Goal: Complete application form: Complete application form

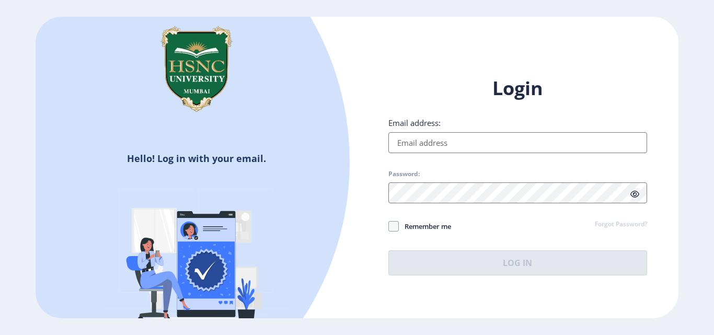
click at [517, 146] on input "Email address:" at bounding box center [517, 142] width 259 height 21
paste input "[URL][DOMAIN_NAME][DOMAIN_NAME]"
type input "[URL][DOMAIN_NAME][DOMAIN_NAME]"
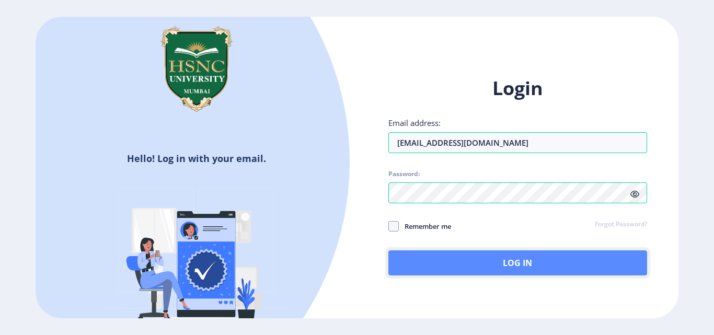
click at [487, 264] on button "Log In" at bounding box center [517, 262] width 259 height 25
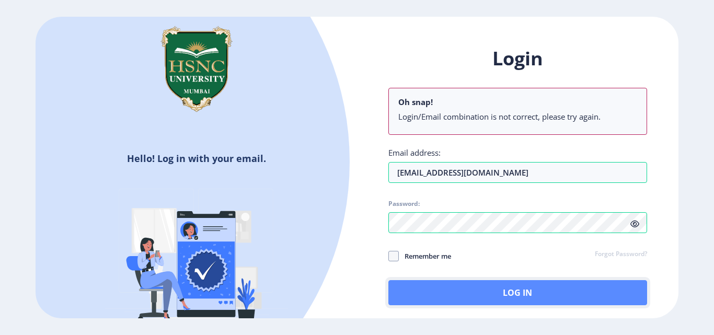
click at [532, 290] on button "Log In" at bounding box center [517, 292] width 259 height 25
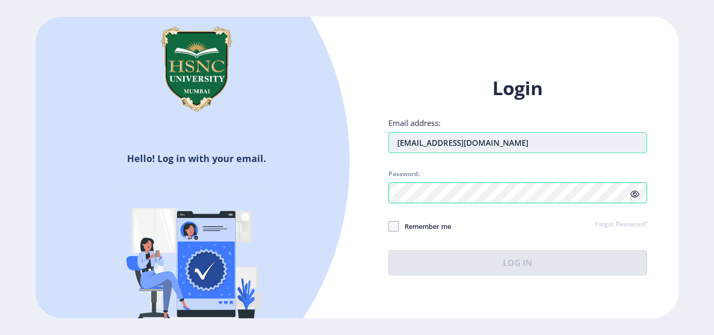
click at [401, 144] on input "[EMAIL_ADDRESS][DOMAIN_NAME]" at bounding box center [517, 142] width 259 height 21
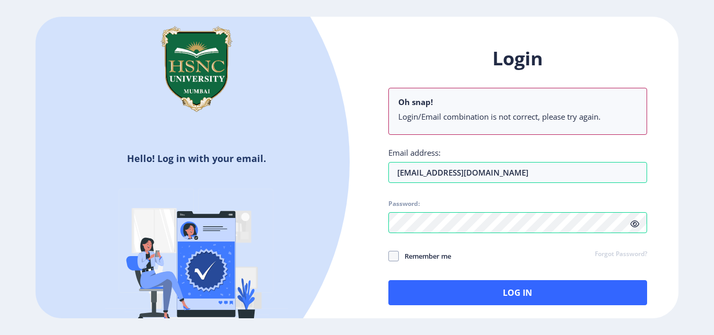
click at [635, 224] on icon at bounding box center [634, 224] width 9 height 8
click at [546, 176] on input "[EMAIL_ADDRESS][DOMAIN_NAME]" at bounding box center [517, 172] width 259 height 21
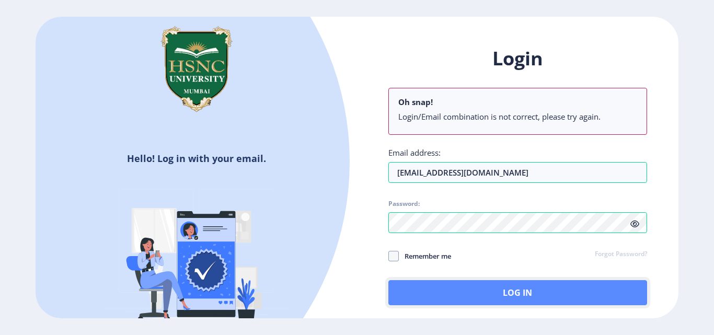
click at [505, 290] on button "Log In" at bounding box center [517, 292] width 259 height 25
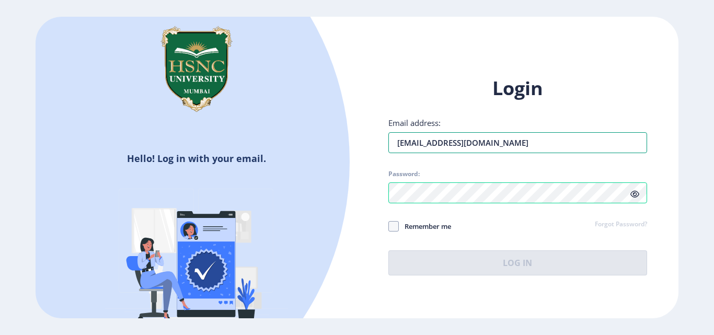
drag, startPoint x: 452, startPoint y: 146, endPoint x: 342, endPoint y: 149, distance: 110.3
click at [342, 149] on div "Hello! Log in with your email. Don't have an account? Register Login Email addr…" at bounding box center [357, 167] width 642 height 301
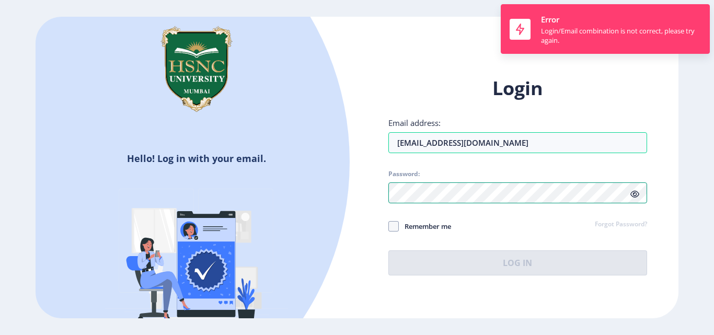
click at [457, 191] on div "Login Email address: [EMAIL_ADDRESS][DOMAIN_NAME] Password: Remember me Forgot …" at bounding box center [517, 176] width 259 height 200
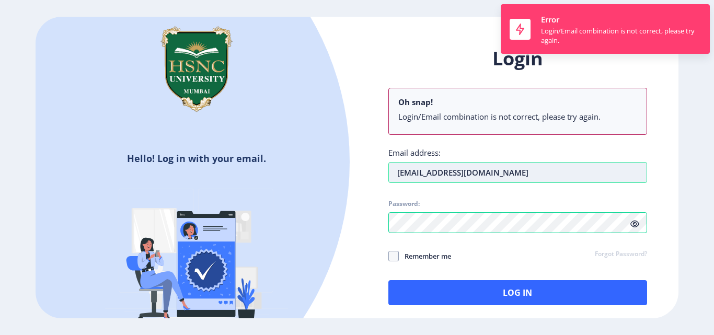
click at [525, 149] on div "Email address: [EMAIL_ADDRESS][DOMAIN_NAME]" at bounding box center [517, 165] width 259 height 36
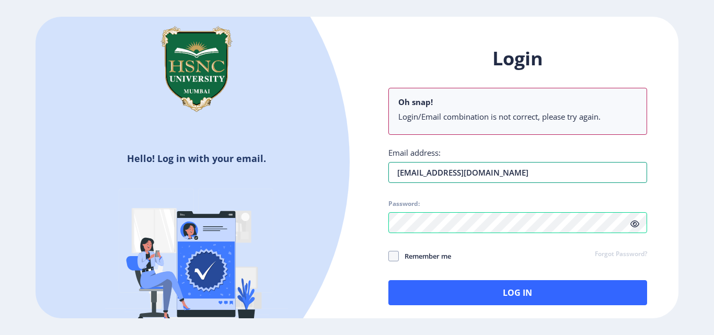
type input "s"
click at [479, 181] on input "Email address:" at bounding box center [517, 172] width 259 height 21
type input "[EMAIL_ADDRESS][DOMAIN_NAME]"
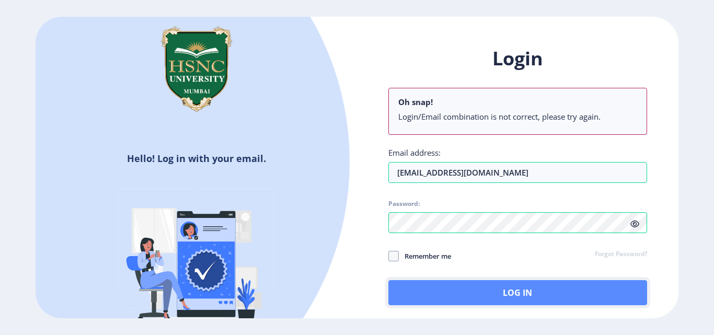
click at [553, 291] on button "Log In" at bounding box center [517, 292] width 259 height 25
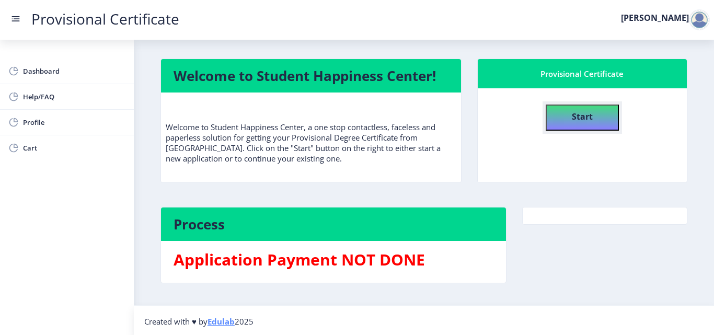
click at [572, 119] on b "Start" at bounding box center [582, 116] width 21 height 11
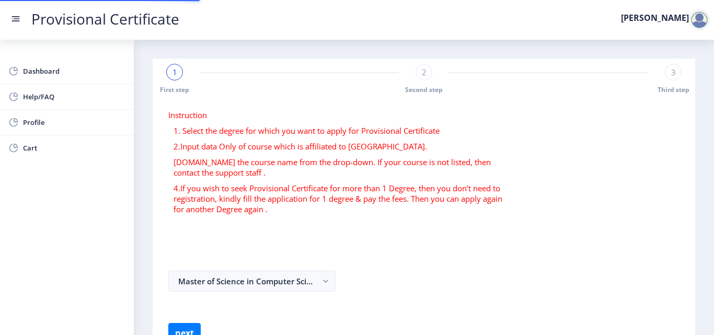
select select
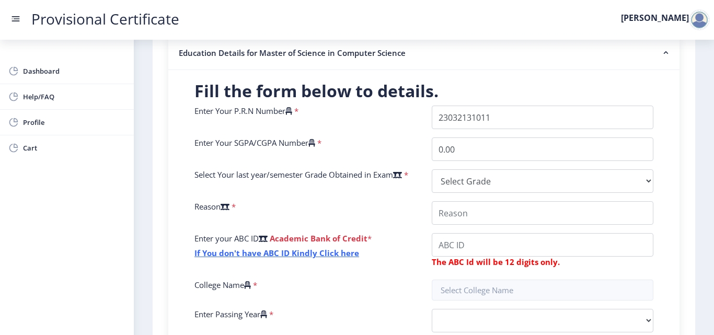
scroll to position [261, 0]
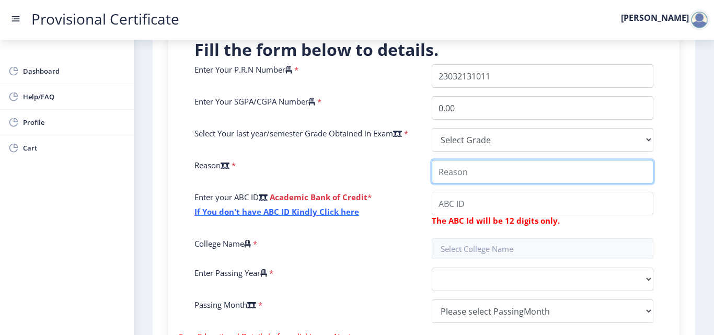
click at [471, 177] on input "College Name" at bounding box center [543, 172] width 222 height 24
type input "background verification"
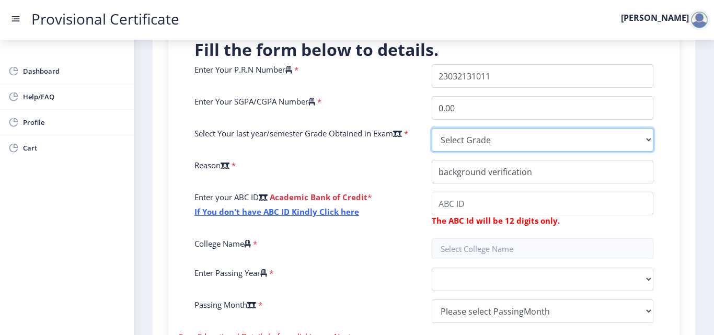
click at [506, 142] on select "Select Grade O A+ A B+ B C D F(Fail)" at bounding box center [543, 140] width 222 height 24
select select "B+"
click at [432, 128] on select "Select Grade O A+ A B+ B C D F(Fail)" at bounding box center [543, 140] width 222 height 24
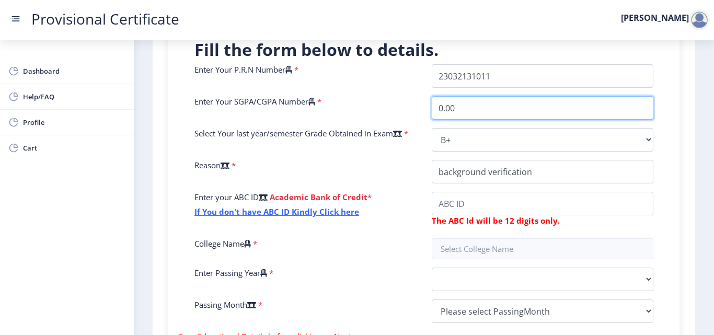
click at [467, 113] on input "0.00" at bounding box center [543, 108] width 222 height 24
type input "0"
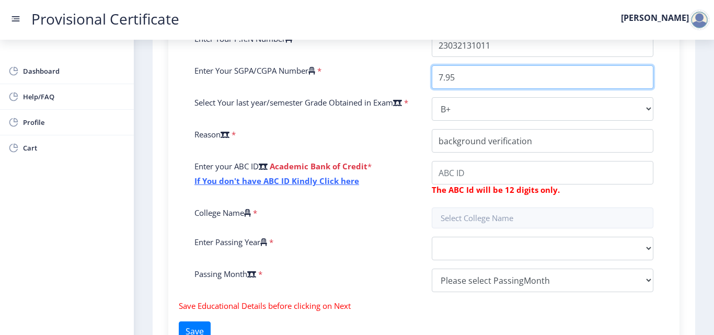
scroll to position [313, 0]
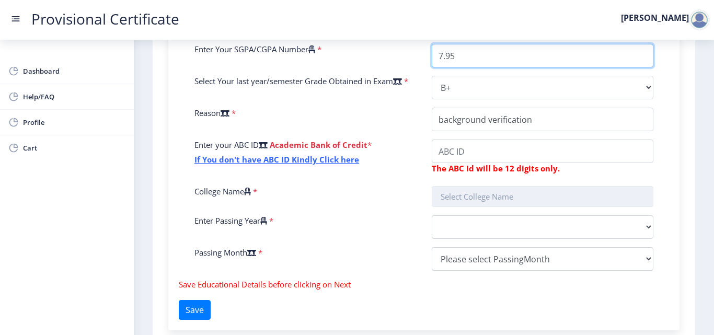
type input "7.95"
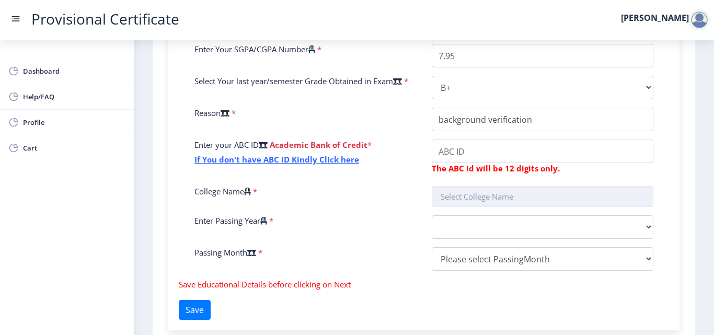
click at [479, 196] on input "text" at bounding box center [543, 196] width 222 height 21
type input "k"
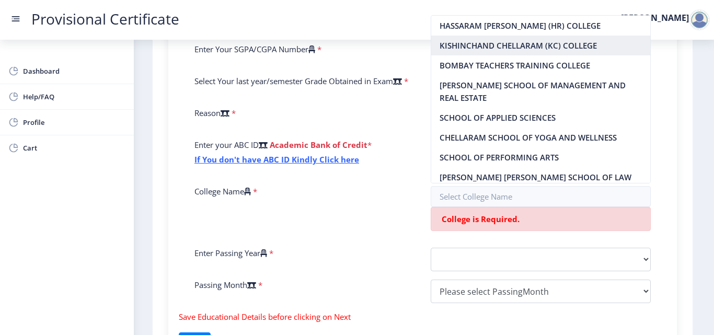
click at [529, 37] on nb-option "KISHINCHAND CHELLARAM (KC) COLLEGE" at bounding box center [540, 46] width 219 height 20
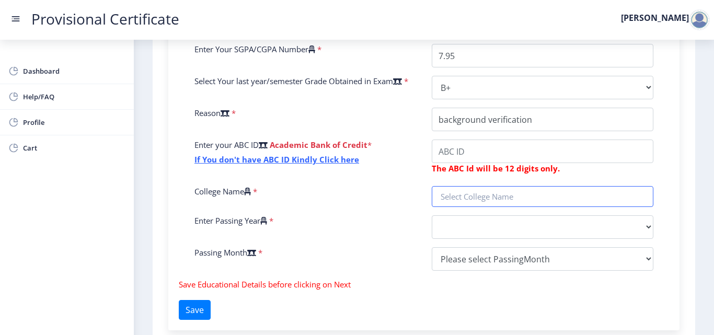
type input "KISHINCHAND CHELLARAM (KC) COLLEGE"
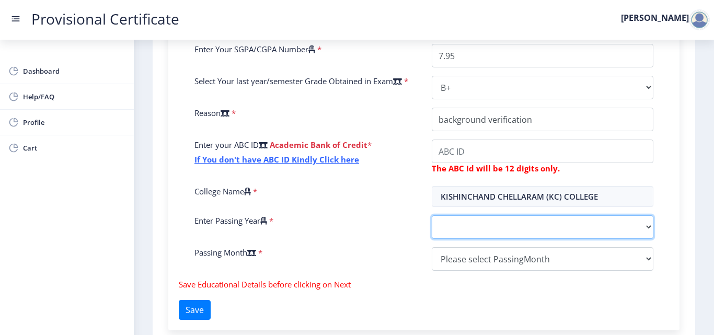
click at [471, 230] on select "2025 2024 2023 2022 2021 2020 2019 2018 2017 2016 2015 2014 2013 2012 2011 2010…" at bounding box center [543, 227] width 222 height 24
select select "2025"
click at [432, 217] on select "2025 2024 2023 2022 2021 2020 2019 2018 2017 2016 2015 2014 2013 2012 2011 2010…" at bounding box center [543, 227] width 222 height 24
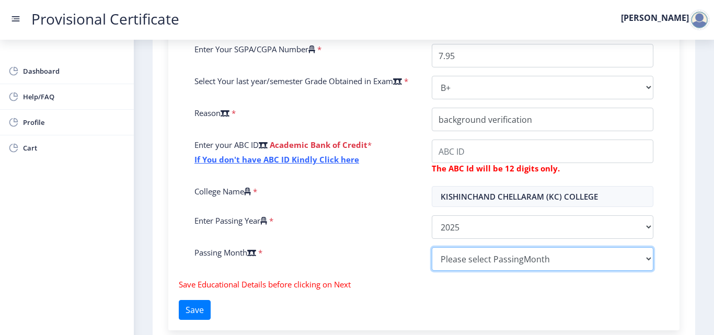
click at [468, 257] on select "Please select PassingMonth (01) January (02) February (03) March (04) April (05…" at bounding box center [543, 259] width 222 height 24
select select "April"
click at [432, 249] on select "Please select PassingMonth (01) January (02) February (03) March (04) April (05…" at bounding box center [543, 259] width 222 height 24
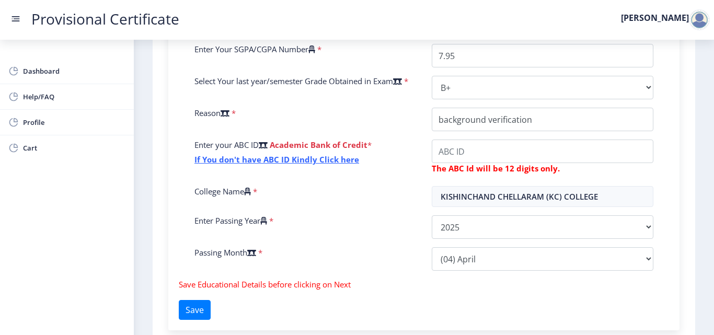
click at [606, 292] on div "Fill the form below to details. Enter Your P.R.N Number * Enter Your SGPA/CGPA …" at bounding box center [423, 153] width 511 height 354
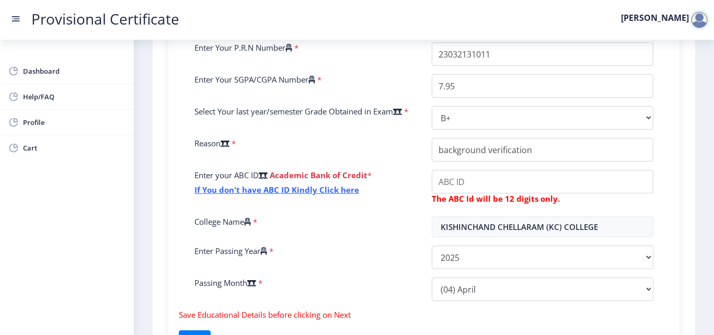
scroll to position [290, 0]
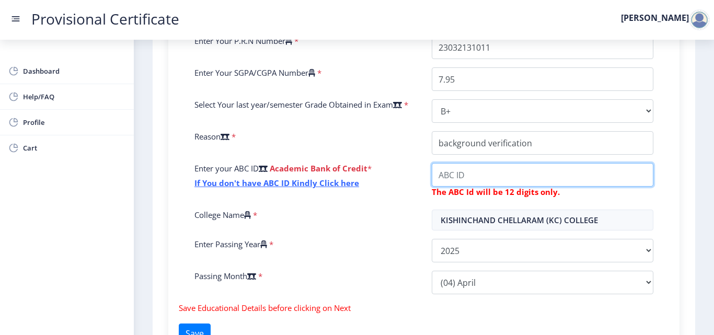
click at [467, 176] on input "College Name" at bounding box center [543, 175] width 222 height 24
type input "226401873609"
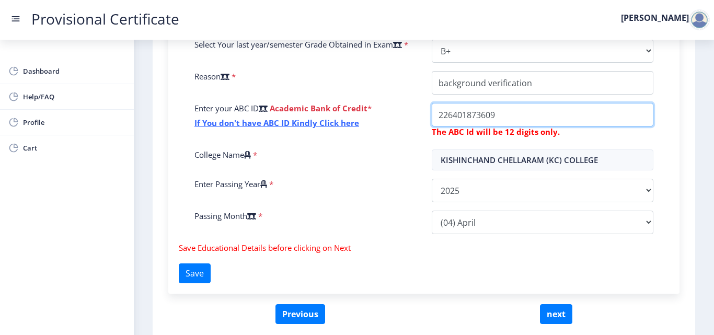
scroll to position [394, 0]
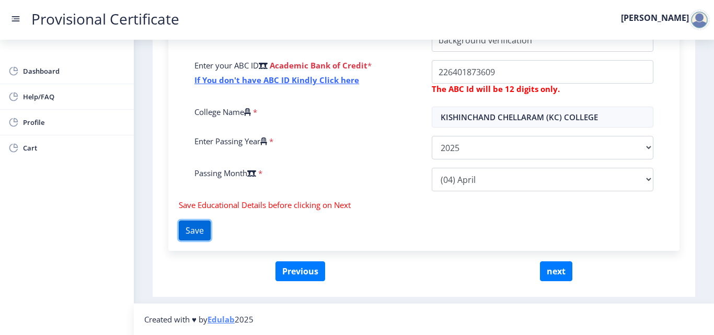
click at [206, 229] on button "Save" at bounding box center [195, 230] width 32 height 20
click at [558, 269] on button "next" at bounding box center [556, 271] width 32 height 20
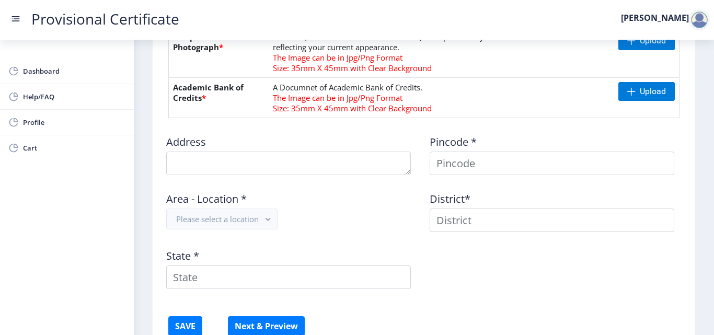
scroll to position [385, 0]
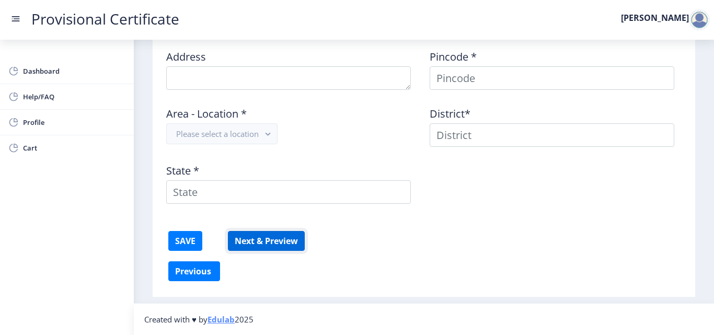
click at [269, 243] on button "Next & Preview" at bounding box center [266, 241] width 77 height 20
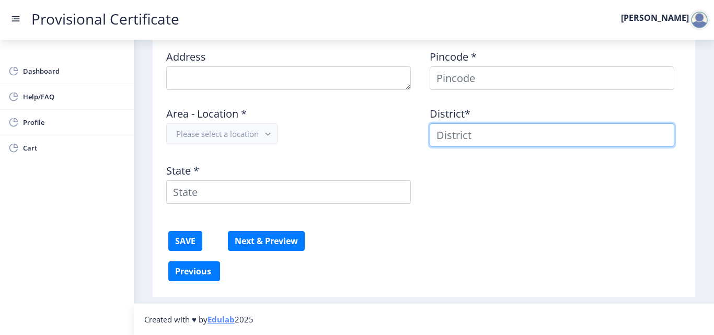
click at [476, 136] on input at bounding box center [551, 135] width 244 height 24
type input "m"
type input "[GEOGRAPHIC_DATA]"
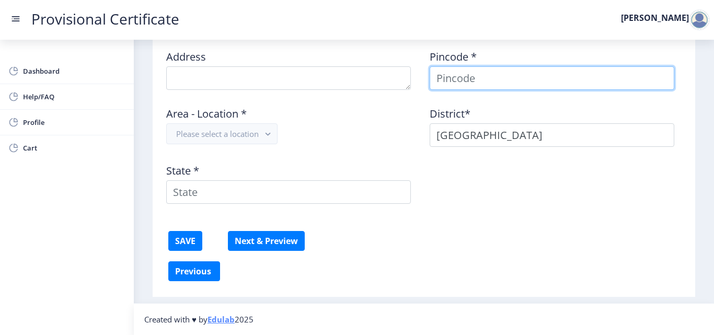
click at [512, 77] on input at bounding box center [551, 78] width 244 height 24
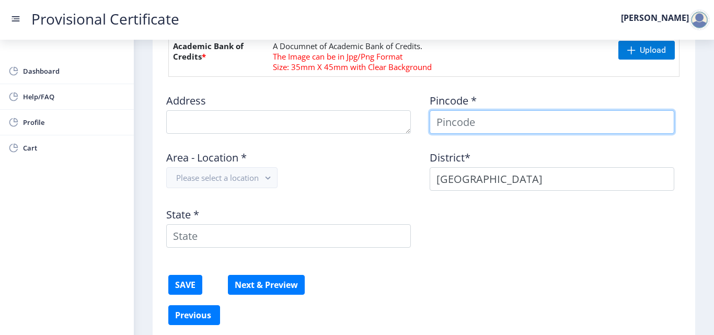
scroll to position [280, 0]
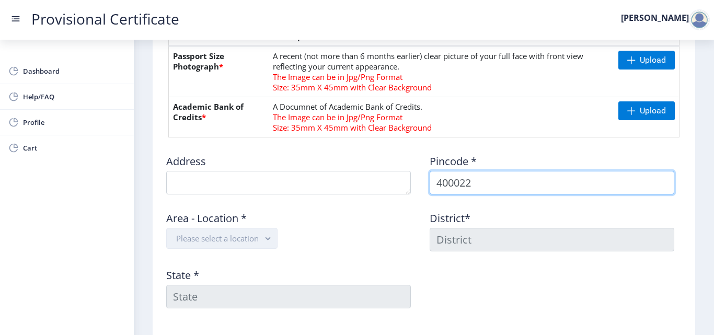
type input "400022"
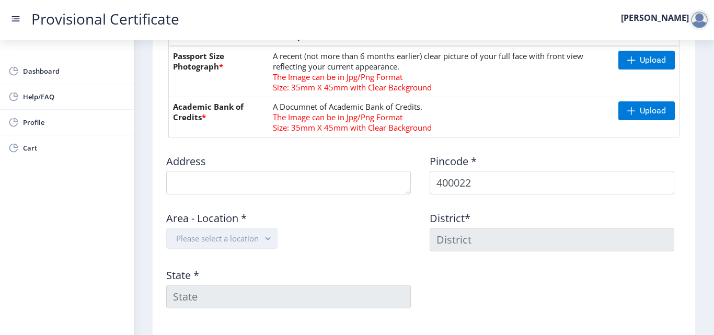
click at [239, 241] on button "Please select a location" at bounding box center [221, 238] width 111 height 21
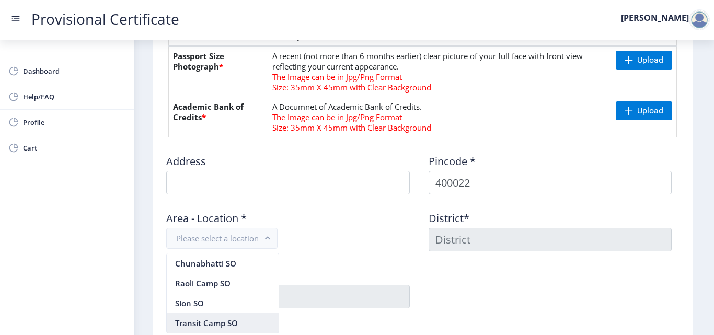
click at [225, 324] on nb-option "Transit Camp SO" at bounding box center [223, 323] width 112 height 20
type input "[GEOGRAPHIC_DATA]"
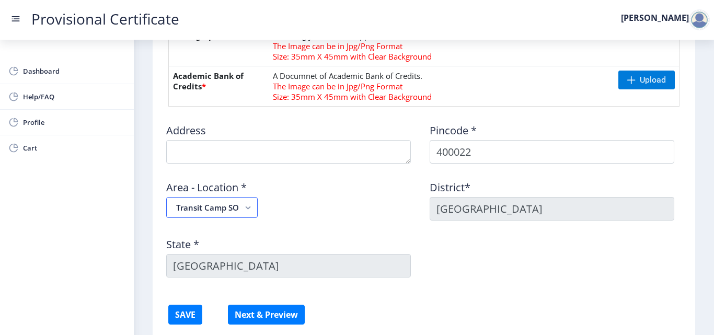
scroll to position [332, 0]
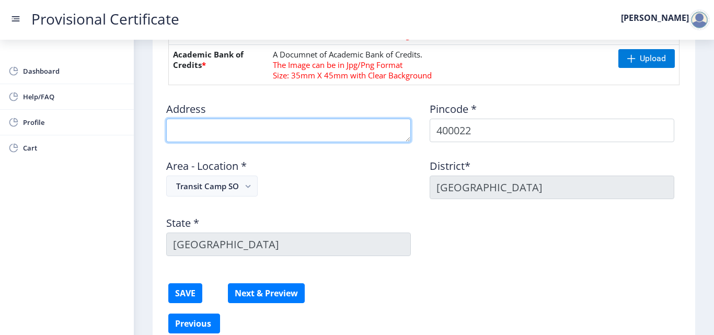
click at [227, 129] on textarea at bounding box center [288, 131] width 244 height 24
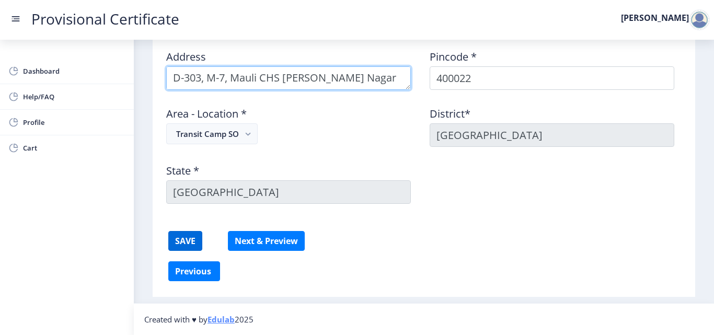
type textarea "D-303, M-7, Mauli CHS [PERSON_NAME] Nagar [GEOGRAPHIC_DATA]"
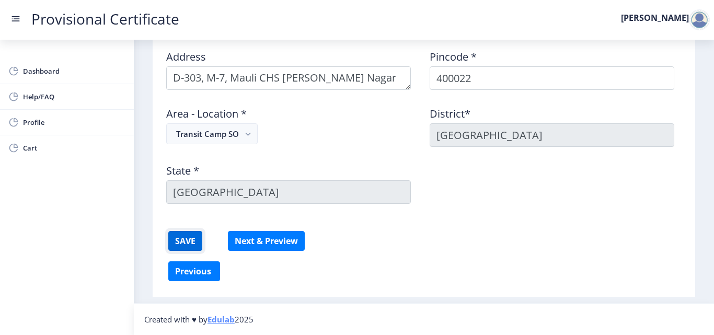
click at [195, 242] on button "SAVE" at bounding box center [185, 241] width 34 height 20
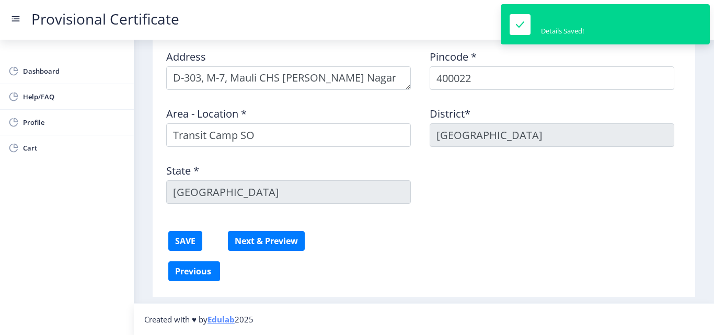
scroll to position [228, 0]
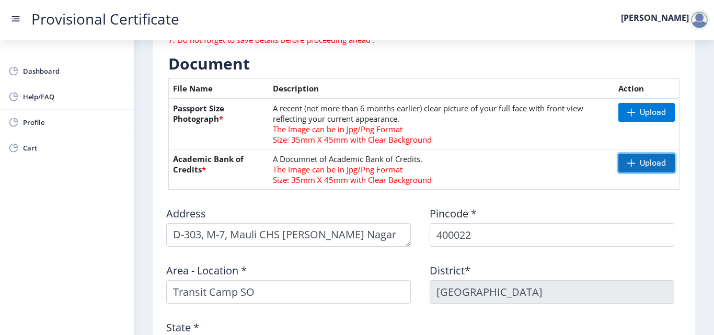
click at [645, 162] on span "Upload" at bounding box center [652, 163] width 26 height 10
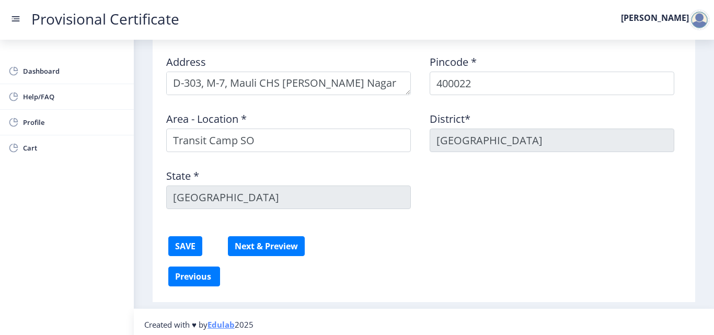
scroll to position [385, 0]
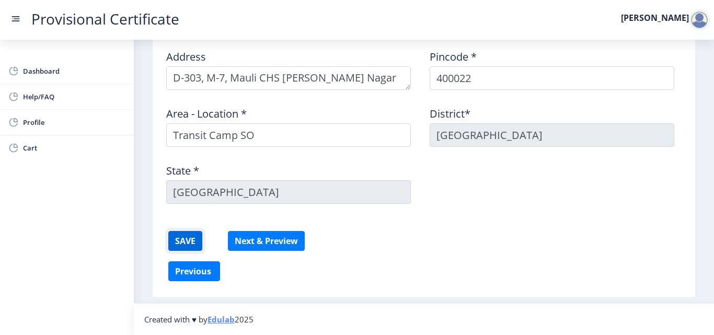
click at [188, 242] on button "SAVE" at bounding box center [185, 241] width 34 height 20
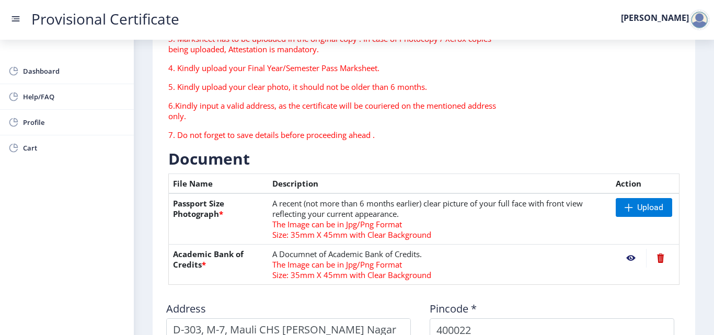
scroll to position [0, 0]
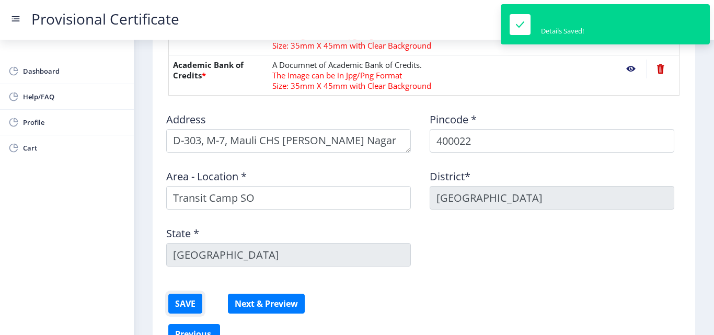
scroll to position [228, 0]
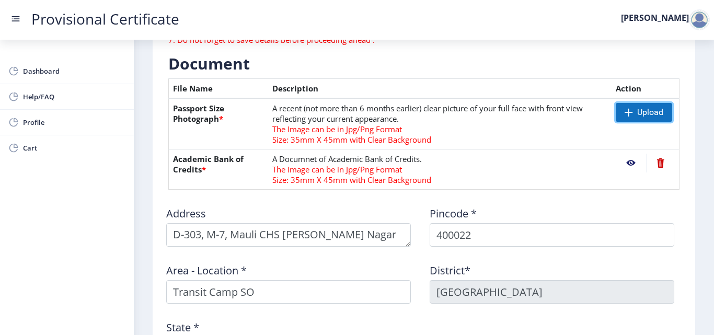
click at [637, 109] on span "Upload" at bounding box center [650, 112] width 26 height 10
click at [643, 121] on span "Upload" at bounding box center [643, 112] width 56 height 19
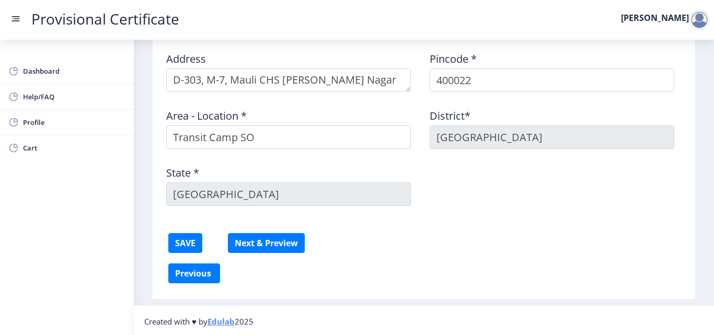
scroll to position [385, 0]
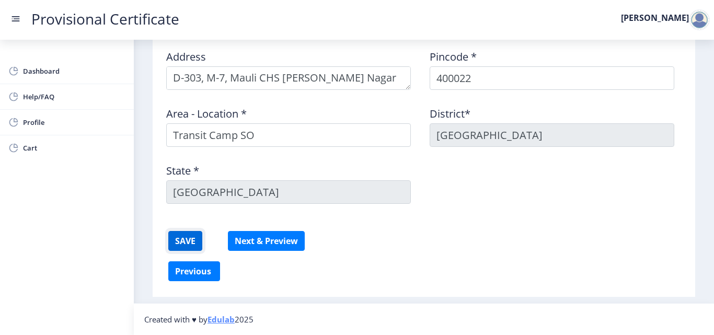
click at [197, 244] on button "SAVE" at bounding box center [185, 241] width 34 height 20
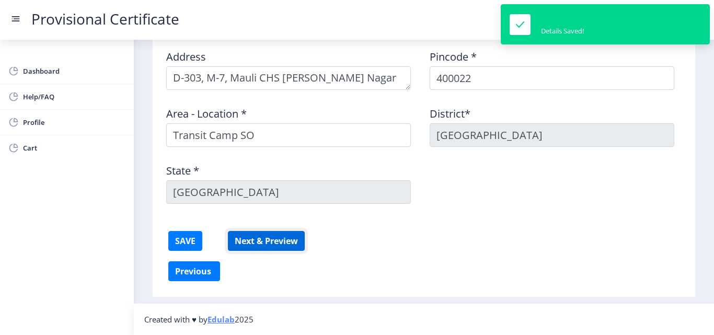
click at [274, 242] on button "Next & Preview" at bounding box center [266, 241] width 77 height 20
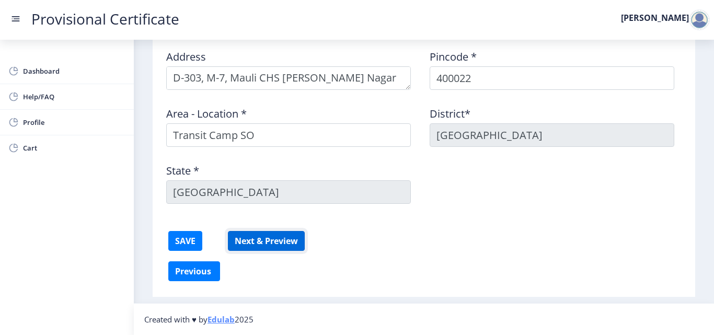
click at [287, 237] on button "Next & Preview" at bounding box center [266, 241] width 77 height 20
click at [187, 244] on button "SAVE" at bounding box center [185, 241] width 34 height 20
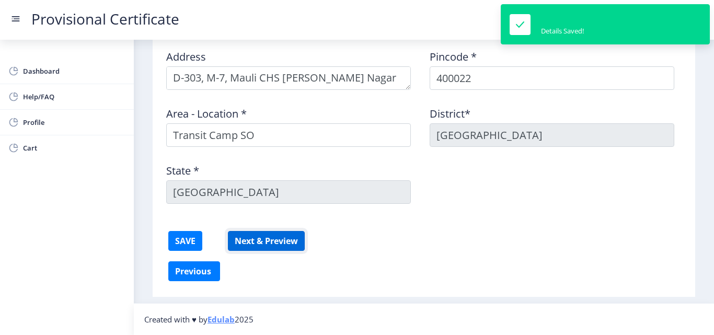
click at [246, 237] on button "Next & Preview" at bounding box center [266, 241] width 77 height 20
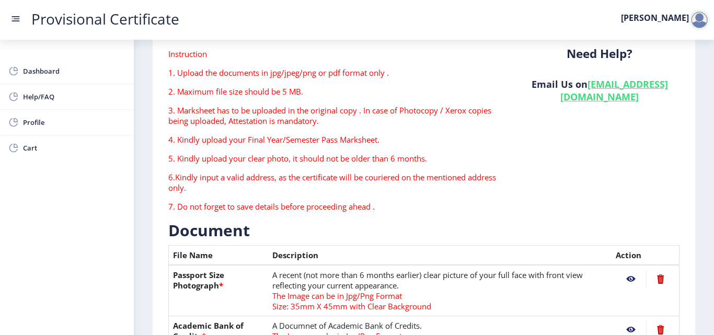
scroll to position [209, 0]
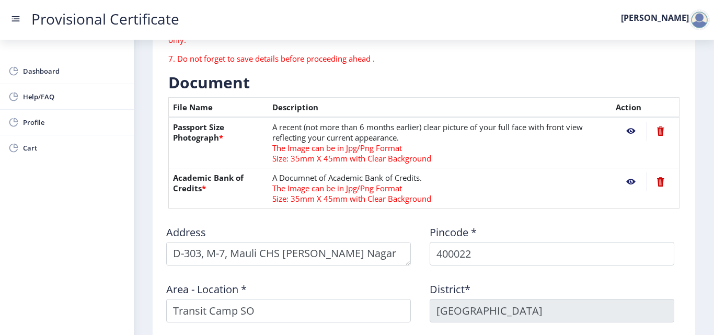
click at [626, 180] on nb-action at bounding box center [630, 181] width 30 height 19
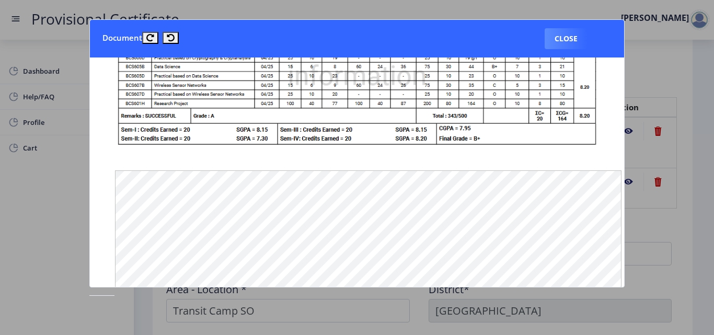
scroll to position [0, 0]
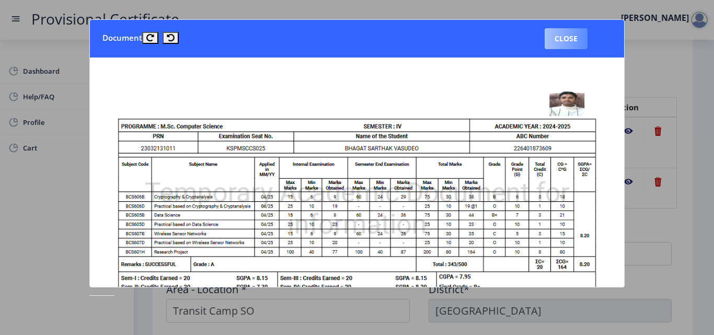
click at [573, 45] on button "Close" at bounding box center [565, 38] width 43 height 21
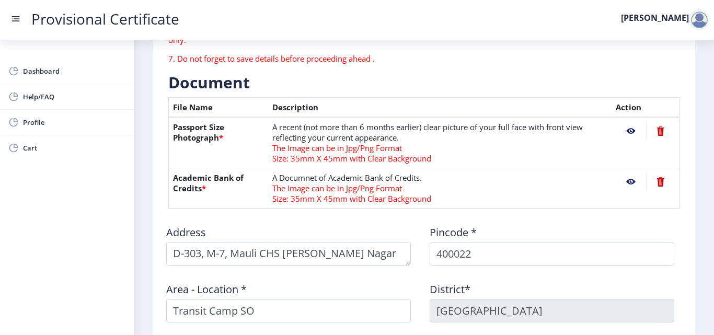
click at [628, 134] on nb-action at bounding box center [630, 131] width 30 height 19
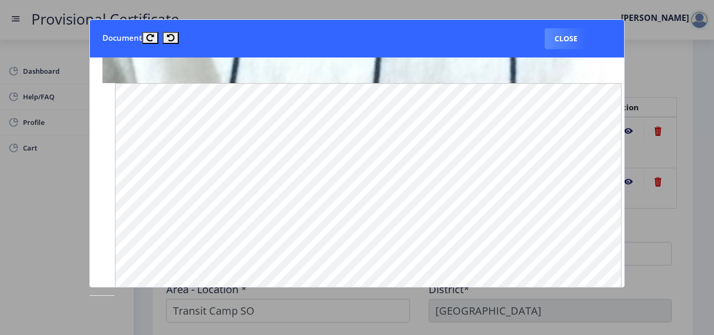
scroll to position [1058, 0]
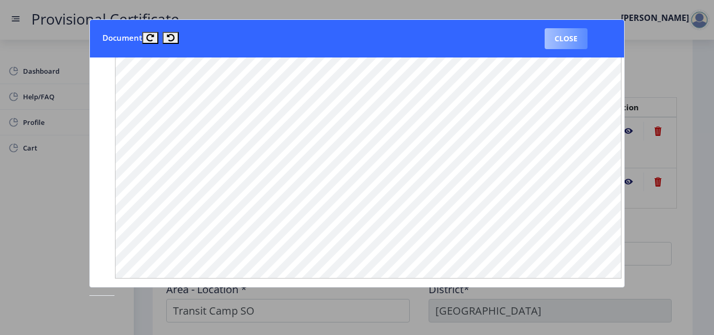
click at [571, 44] on button "Close" at bounding box center [565, 38] width 43 height 21
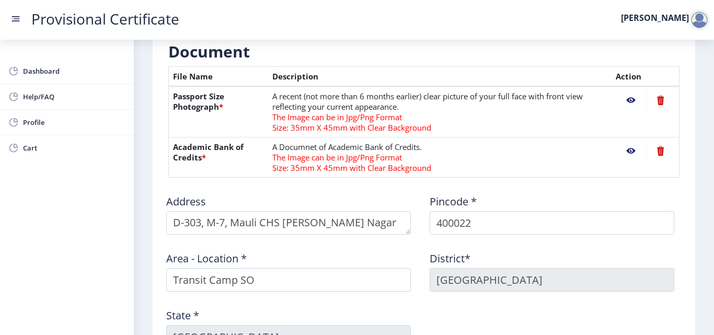
scroll to position [385, 0]
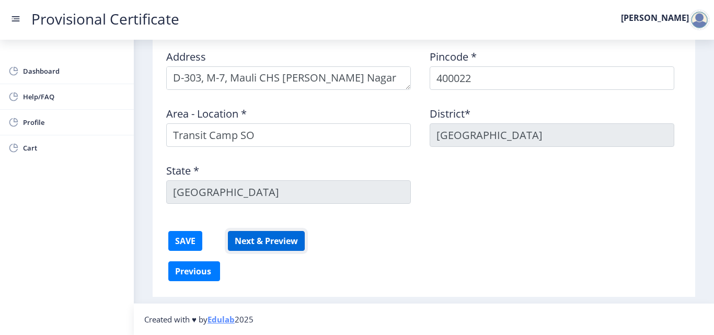
click at [272, 240] on button "Next & Preview" at bounding box center [266, 241] width 77 height 20
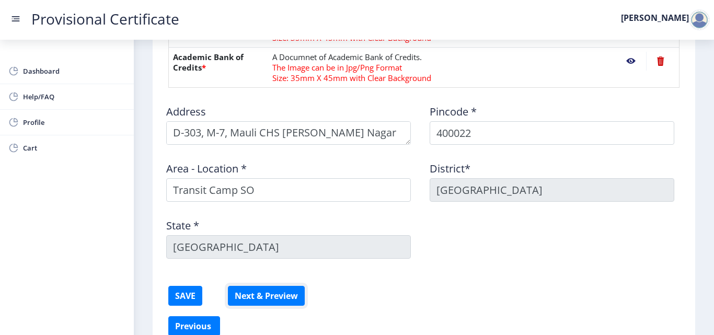
scroll to position [332, 0]
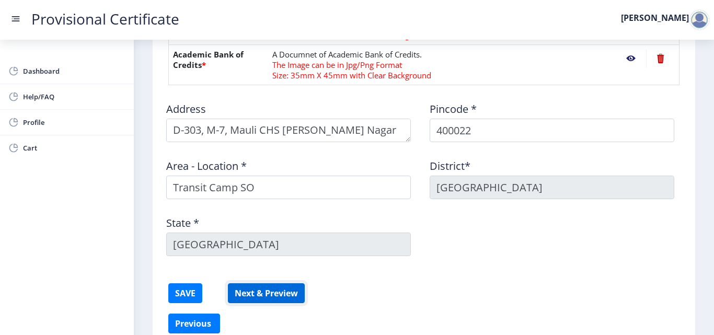
click at [247, 291] on button "Next & Preview" at bounding box center [266, 293] width 77 height 20
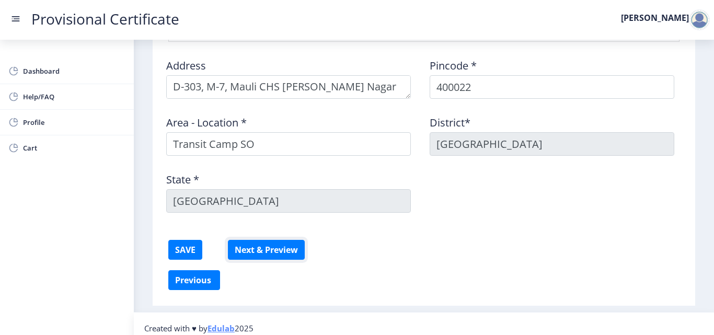
scroll to position [385, 0]
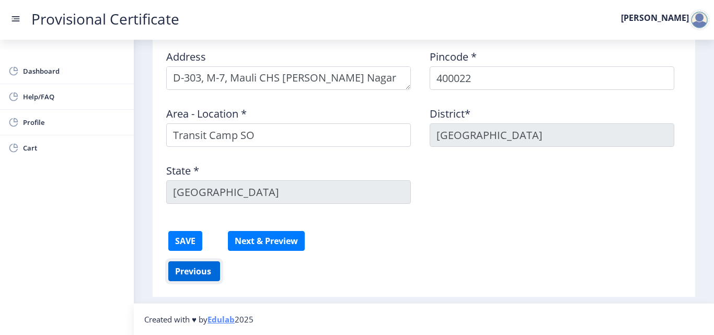
click at [196, 266] on button "Previous ‍" at bounding box center [194, 271] width 52 height 20
select select "B+"
select select "April"
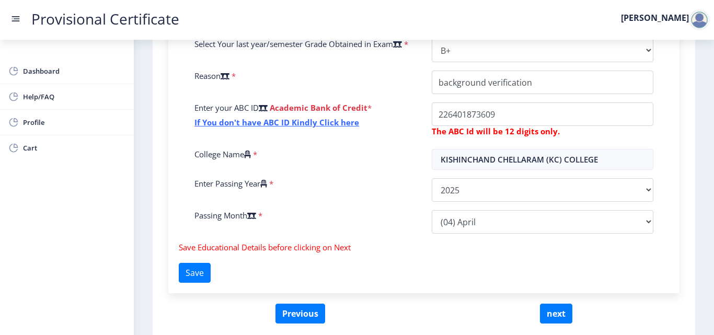
scroll to position [332, 0]
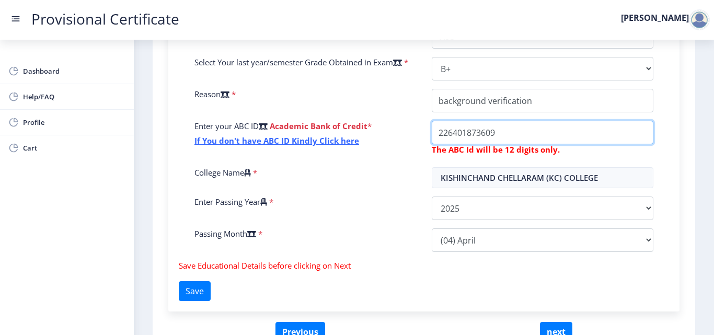
click at [509, 131] on input "College Name" at bounding box center [543, 133] width 222 height 24
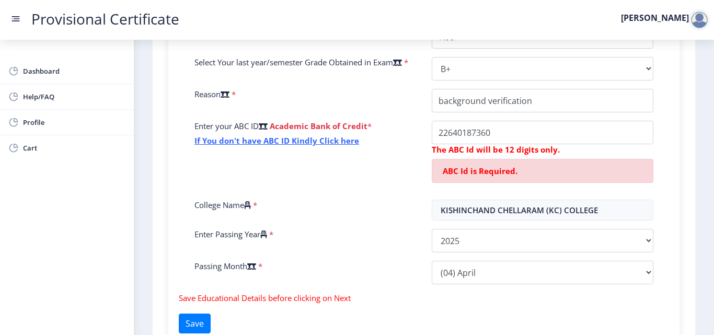
click at [667, 51] on div "Fill the form below to details. Enter Your P.R.N Number * Enter Your SGPA/CGPA …" at bounding box center [423, 151] width 511 height 386
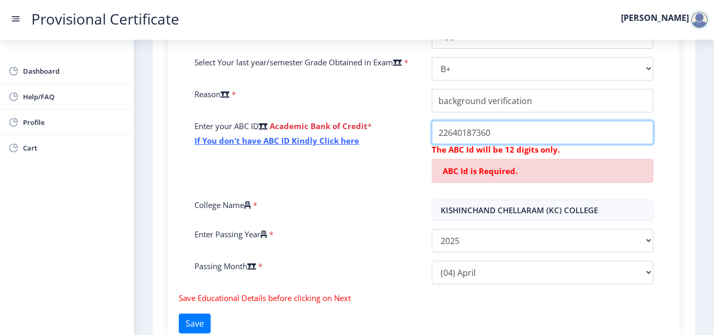
click at [500, 138] on input "College Name" at bounding box center [543, 133] width 222 height 24
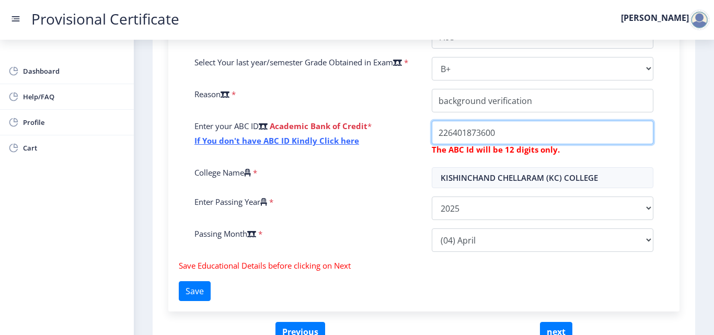
click at [439, 131] on input "College Name" at bounding box center [543, 133] width 222 height 24
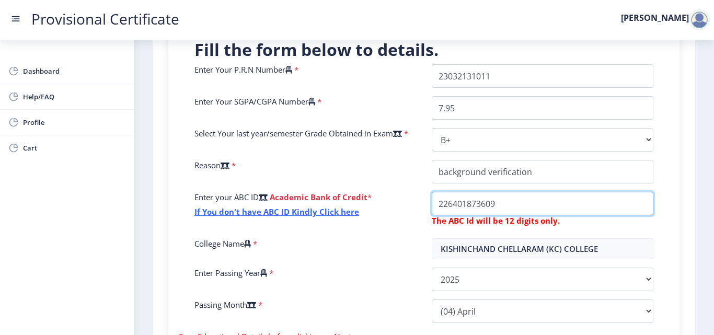
scroll to position [313, 0]
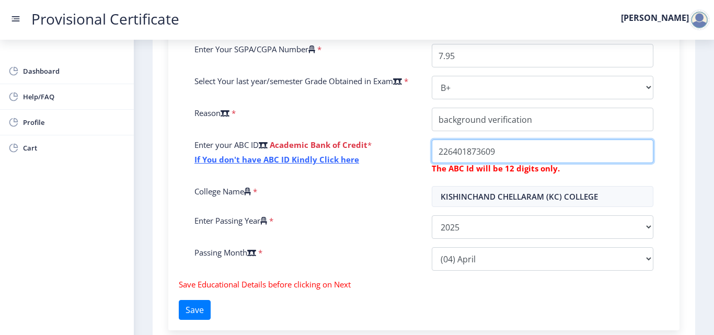
type input "226401873609"
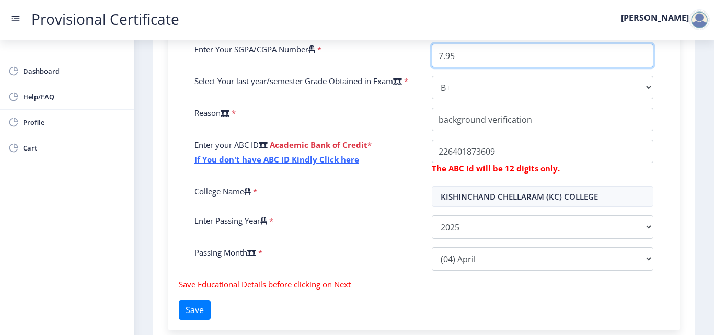
click at [472, 55] on input "7.95" at bounding box center [543, 56] width 222 height 24
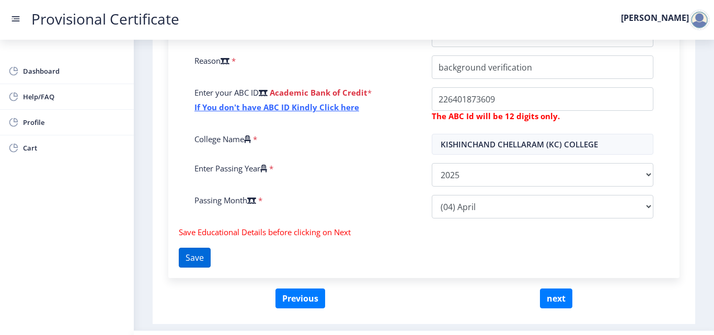
type input "8.20/7.95"
click at [207, 263] on button "Save" at bounding box center [195, 258] width 32 height 20
click at [207, 261] on button "Save" at bounding box center [195, 258] width 32 height 20
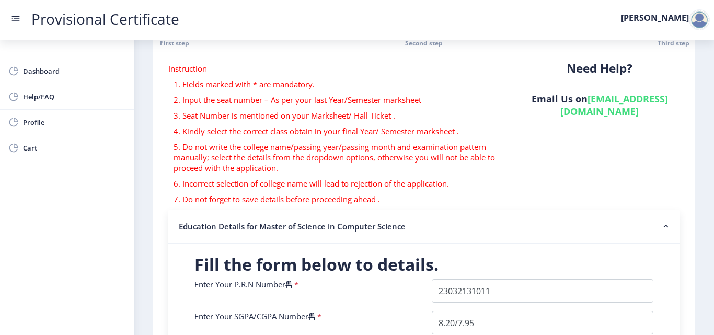
scroll to position [0, 0]
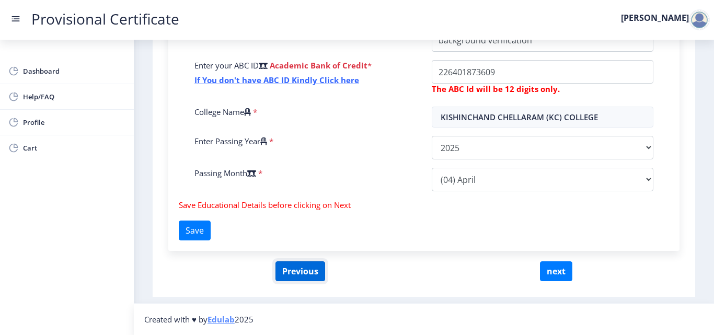
click at [320, 268] on button "Previous" at bounding box center [300, 271] width 50 height 20
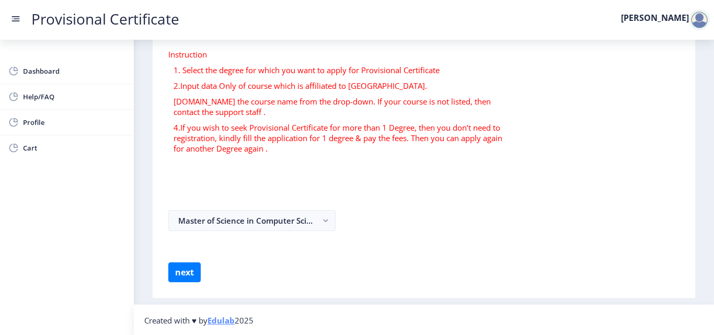
scroll to position [61, 0]
click at [197, 270] on button "next" at bounding box center [184, 272] width 32 height 20
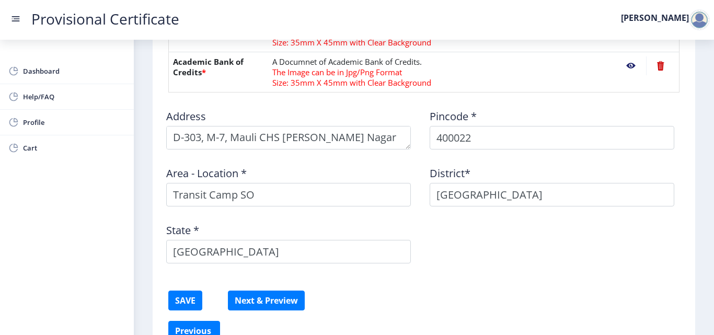
scroll to position [385, 0]
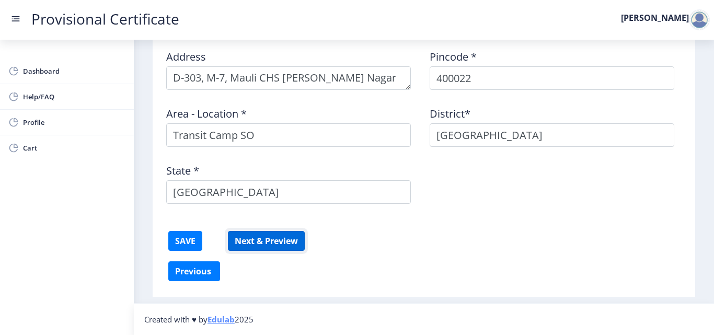
click at [261, 240] on button "Next & Preview" at bounding box center [266, 241] width 77 height 20
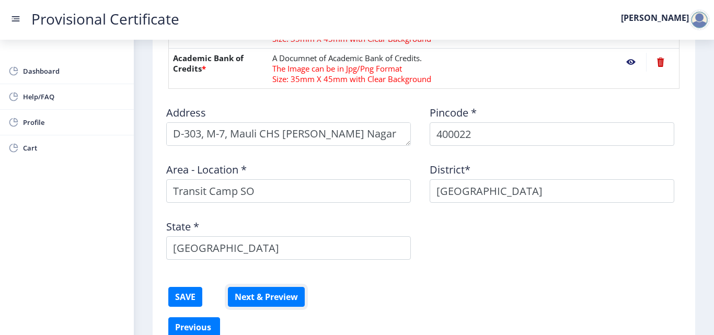
scroll to position [228, 0]
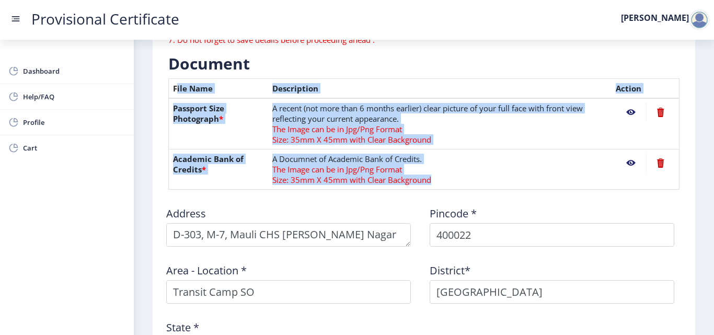
drag, startPoint x: 176, startPoint y: 85, endPoint x: 449, endPoint y: 177, distance: 288.1
click at [449, 177] on table "File Name Description Action Passport Size Photograph * A recent (not more than…" at bounding box center [423, 133] width 511 height 111
copy table "ile Name Description Action Passport Size Photograph * A recent (not more than …"
click at [211, 178] on th "Academic Bank of Credits *" at bounding box center [218, 169] width 99 height 40
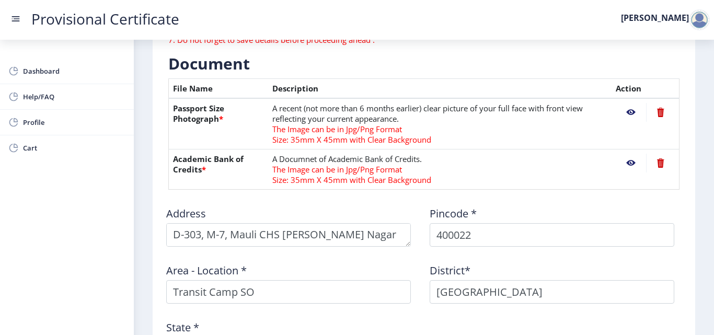
click at [657, 167] on nb-action at bounding box center [660, 163] width 29 height 19
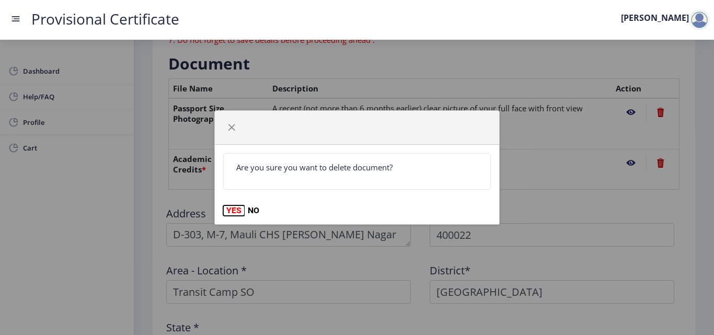
click at [239, 212] on button "YES" at bounding box center [233, 210] width 21 height 10
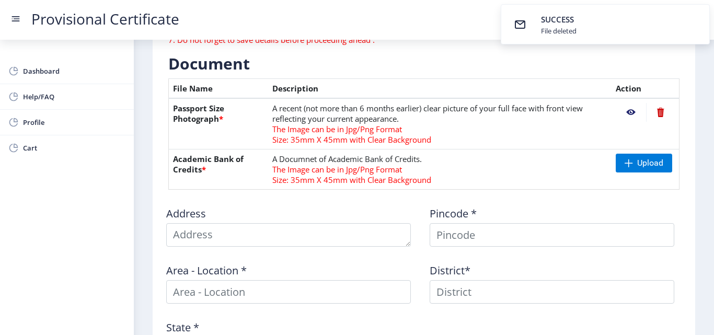
click at [654, 119] on nb-action at bounding box center [660, 112] width 29 height 19
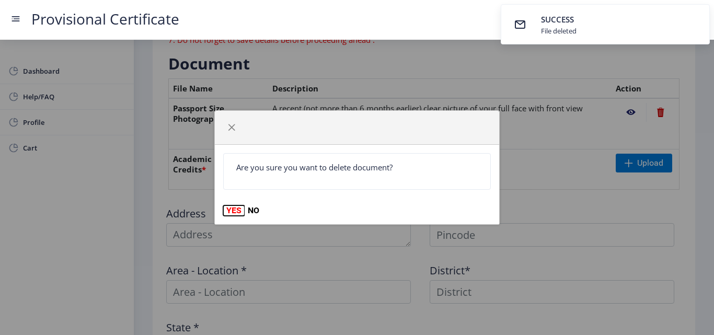
click at [229, 205] on button "YES" at bounding box center [233, 210] width 21 height 10
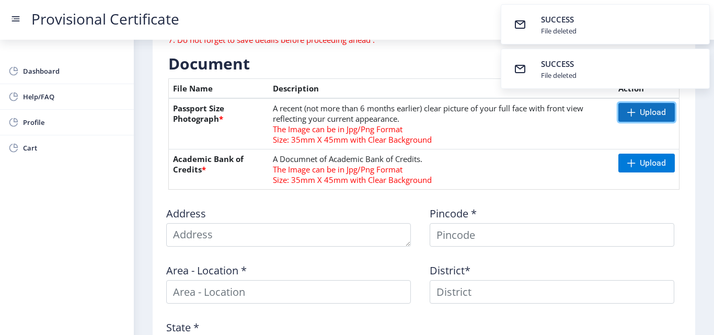
click at [624, 119] on span "Upload" at bounding box center [646, 112] width 56 height 19
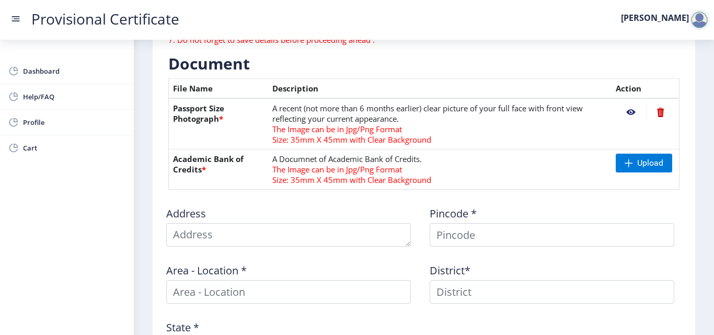
click at [626, 115] on nb-action at bounding box center [630, 112] width 30 height 19
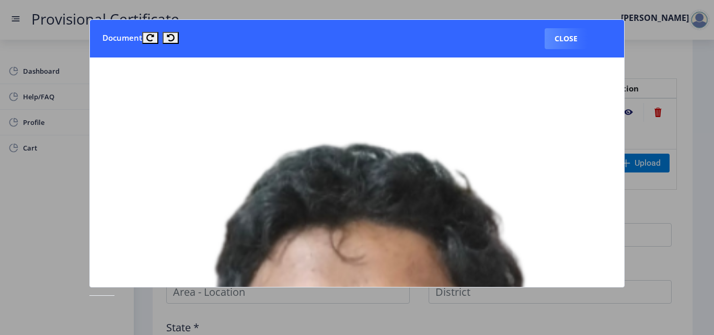
click at [628, 113] on div at bounding box center [357, 167] width 714 height 335
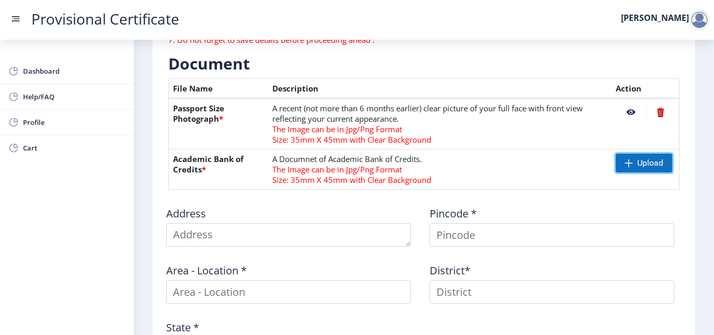
click at [624, 161] on span at bounding box center [628, 163] width 8 height 8
click at [630, 165] on nb-action at bounding box center [630, 163] width 30 height 19
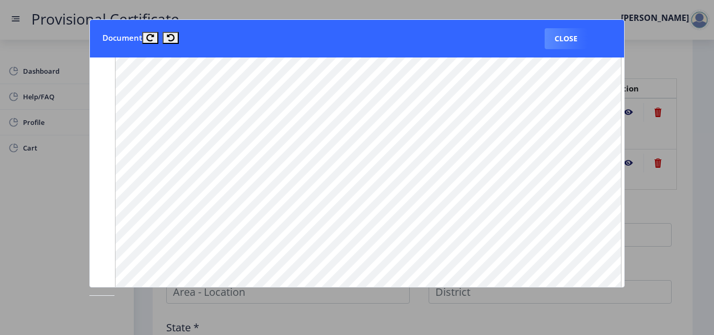
scroll to position [670, 0]
click at [574, 41] on button "Close" at bounding box center [565, 38] width 43 height 21
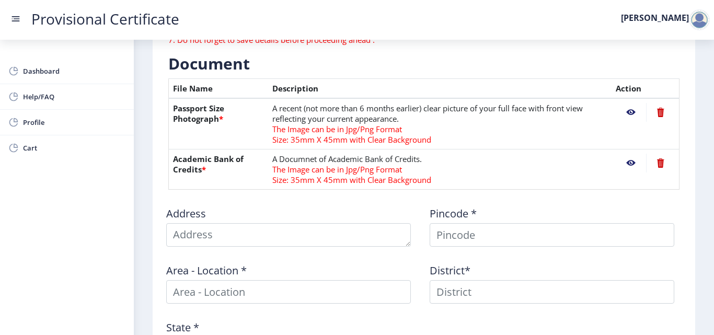
scroll to position [385, 0]
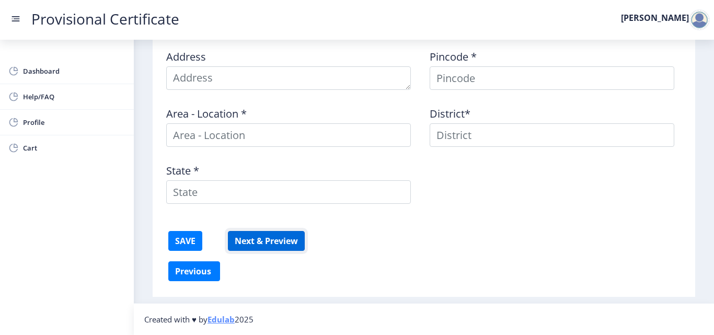
click at [285, 234] on button "Next & Preview" at bounding box center [266, 241] width 77 height 20
click at [266, 250] on button "Next & Preview" at bounding box center [266, 241] width 77 height 20
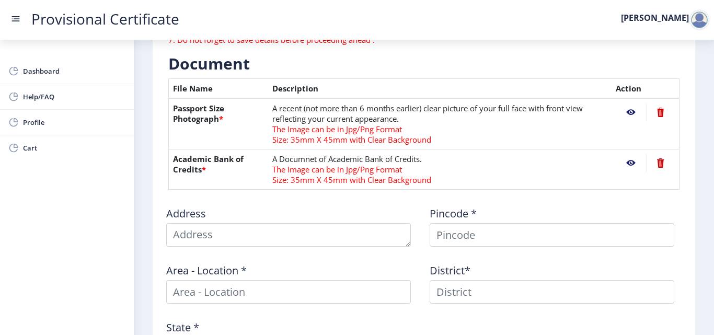
scroll to position [280, 0]
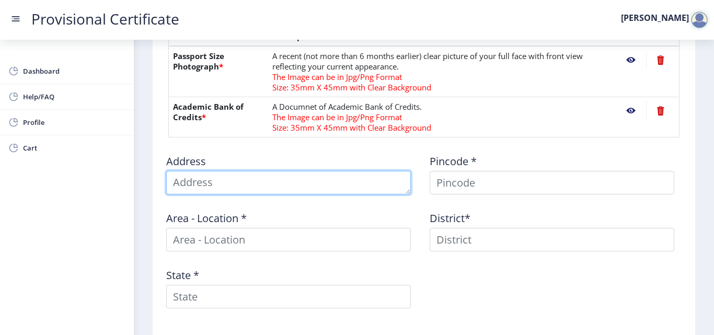
click at [253, 183] on textarea at bounding box center [288, 183] width 244 height 24
type textarea "D-303, M-7, [PERSON_NAME], [PERSON_NAME][GEOGRAPHIC_DATA], [GEOGRAPHIC_DATA]"
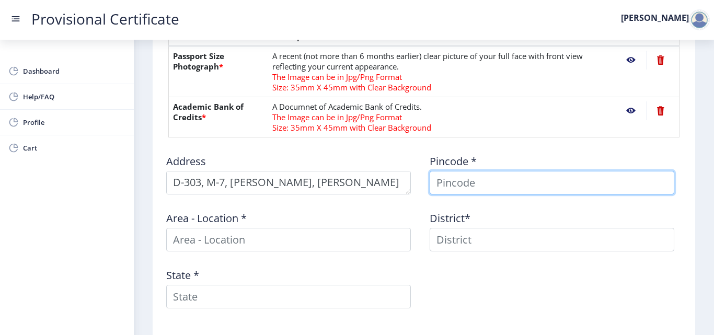
click at [451, 179] on input at bounding box center [551, 183] width 244 height 24
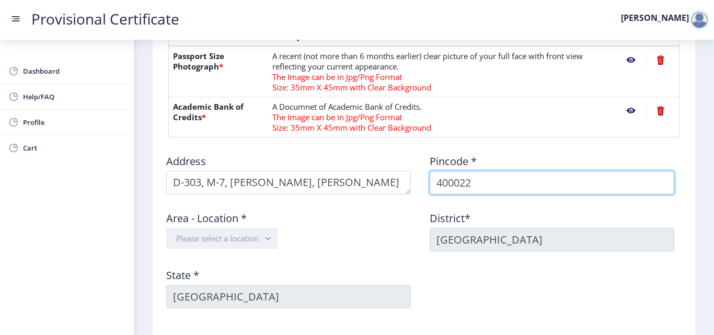
type input "400022"
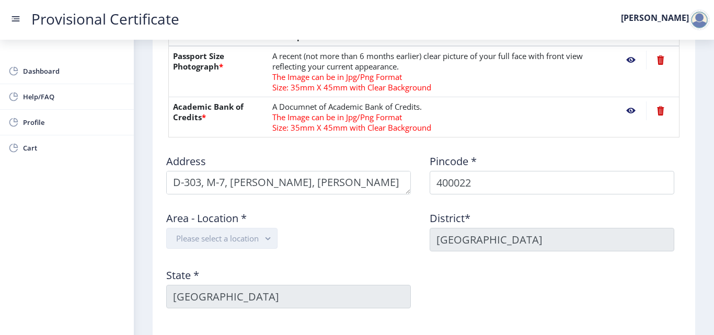
click at [260, 236] on button "Please select a location" at bounding box center [221, 238] width 111 height 21
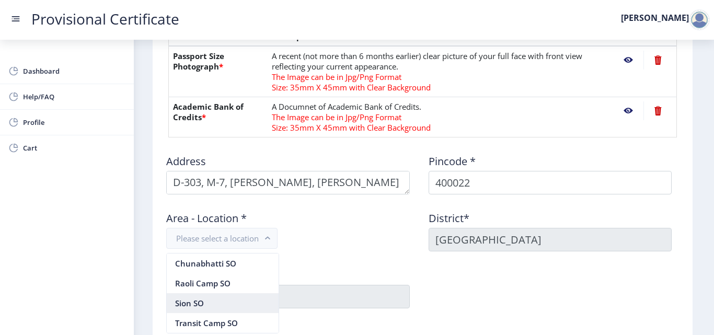
click at [182, 300] on nb-option "Sion SO" at bounding box center [223, 303] width 112 height 20
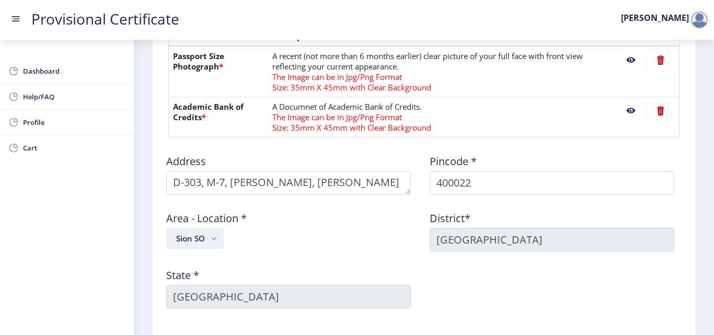
click at [208, 241] on rect "button" at bounding box center [214, 238] width 12 height 12
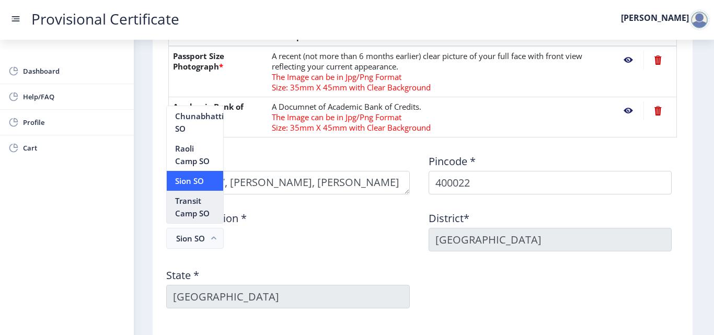
click at [195, 201] on nb-option "Transit Camp SO" at bounding box center [195, 207] width 56 height 32
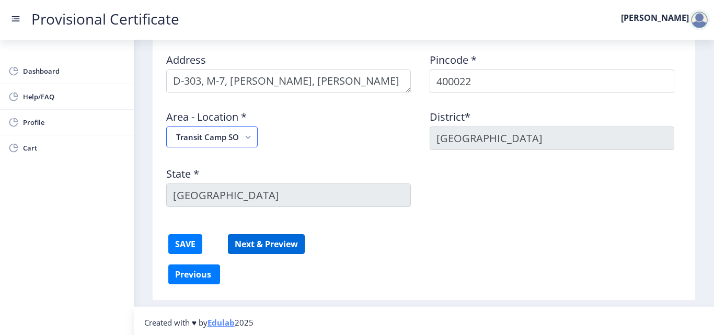
scroll to position [385, 0]
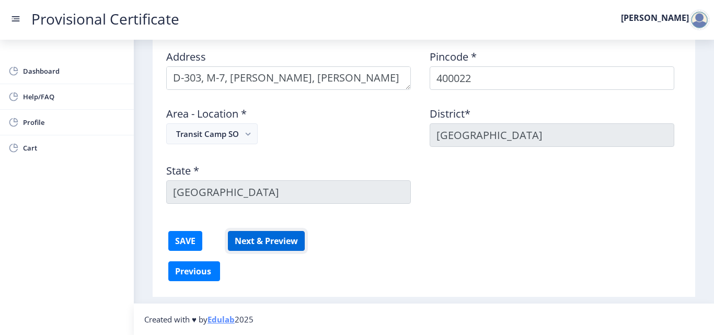
click at [259, 233] on button "Next & Preview" at bounding box center [266, 241] width 77 height 20
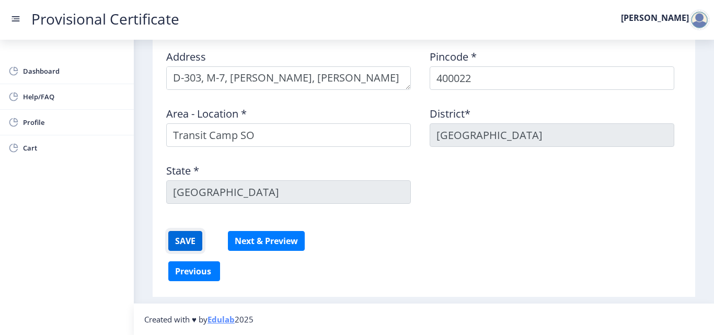
click at [193, 241] on button "SAVE" at bounding box center [185, 241] width 34 height 20
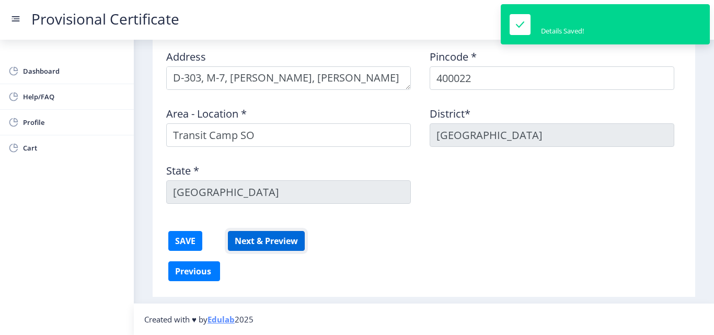
click at [280, 236] on button "Next & Preview" at bounding box center [266, 241] width 77 height 20
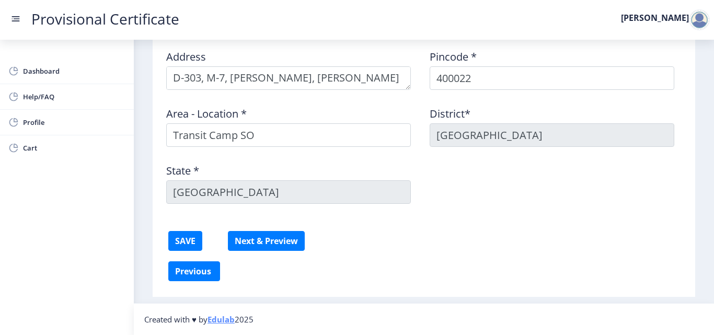
click at [264, 244] on button "Next & Preview" at bounding box center [266, 241] width 77 height 20
click at [274, 242] on button "Next & Preview" at bounding box center [266, 241] width 77 height 20
click at [15, 24] on rect at bounding box center [15, 19] width 10 height 10
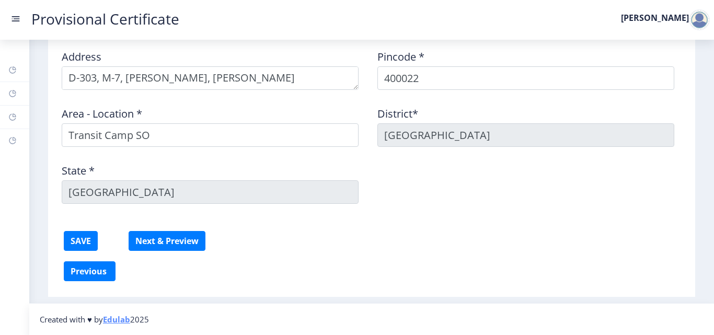
scroll to position [374, 0]
click at [185, 241] on button "Next & Preview" at bounding box center [167, 241] width 77 height 20
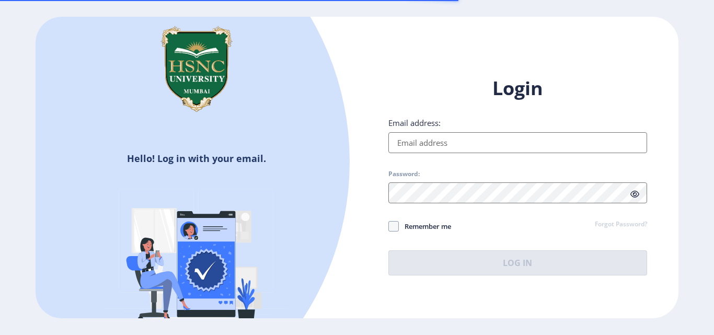
click at [439, 150] on input "Email address:" at bounding box center [517, 142] width 259 height 21
click at [447, 142] on input "Email address:" at bounding box center [517, 142] width 259 height 21
type input "[EMAIL_ADDRESS][DOMAIN_NAME]"
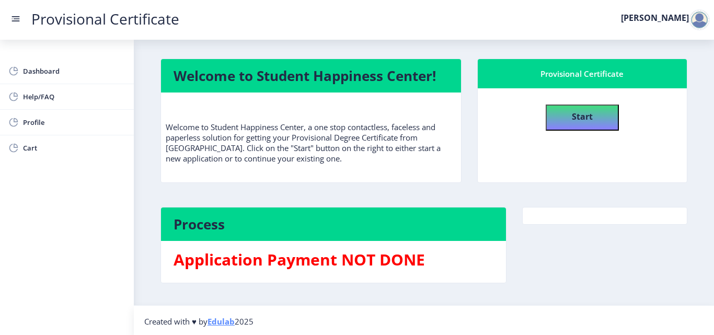
scroll to position [2, 0]
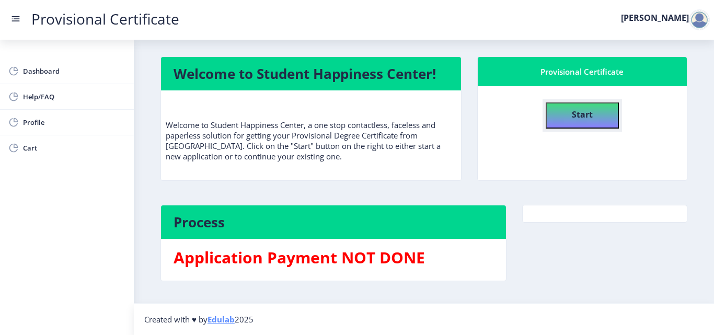
click at [594, 114] on button "Start" at bounding box center [581, 115] width 73 height 26
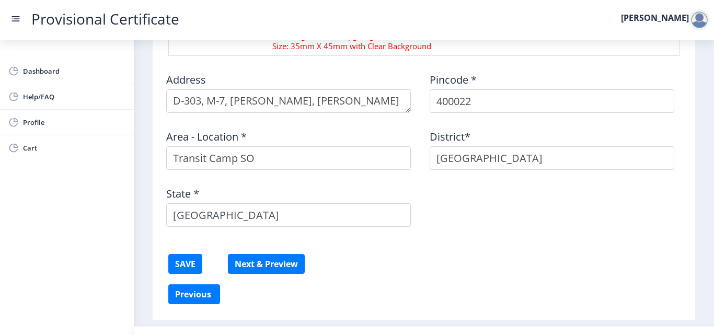
scroll to position [366, 0]
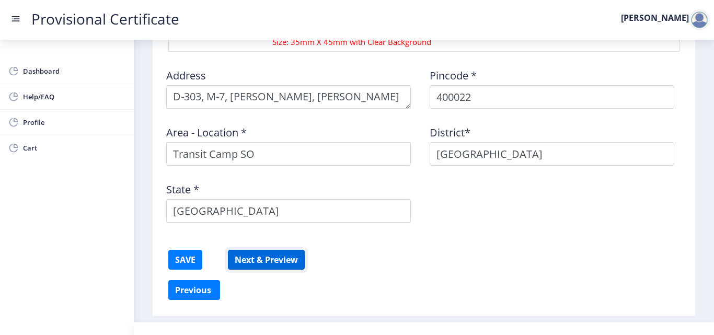
click at [284, 266] on button "Next & Preview" at bounding box center [266, 260] width 77 height 20
click at [196, 262] on button "SAVE" at bounding box center [185, 260] width 34 height 20
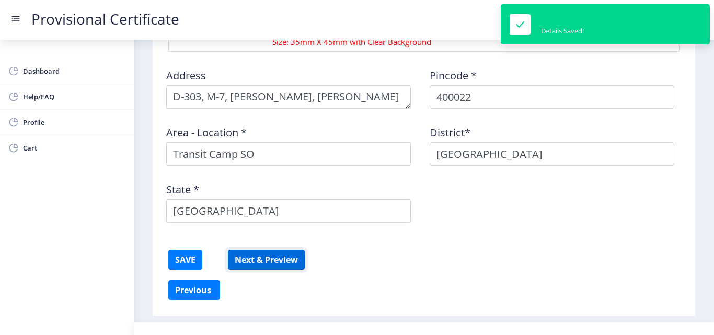
click at [242, 262] on button "Next & Preview" at bounding box center [266, 260] width 77 height 20
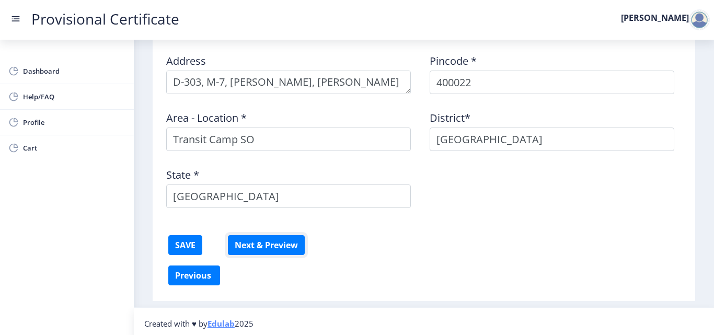
scroll to position [385, 0]
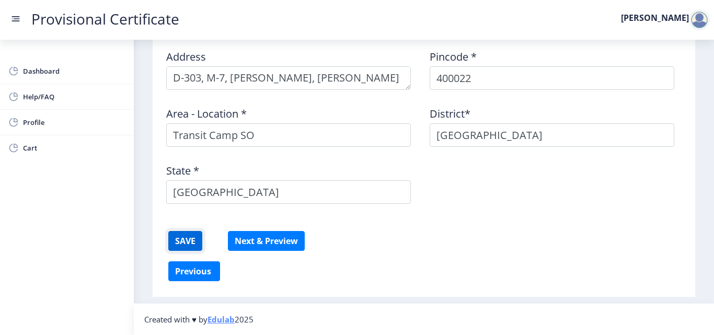
click at [177, 247] on button "SAVE" at bounding box center [185, 241] width 34 height 20
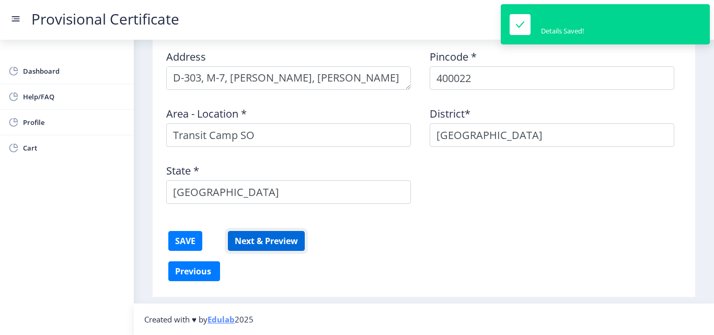
click at [252, 246] on button "Next & Preview" at bounding box center [266, 241] width 77 height 20
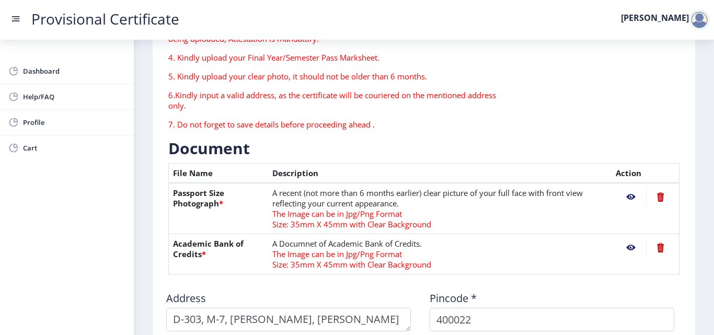
scroll to position [123, 0]
